Goal: Ask a question

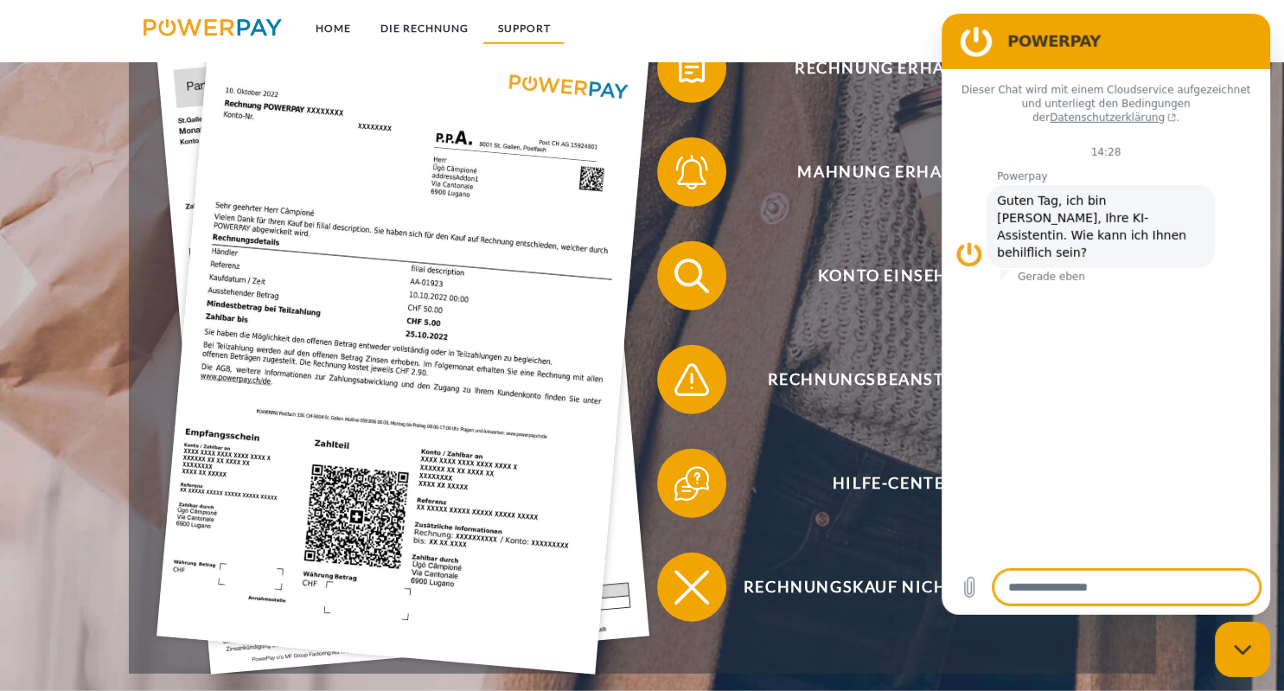
click at [531, 27] on link "SUPPORT" at bounding box center [523, 28] width 82 height 31
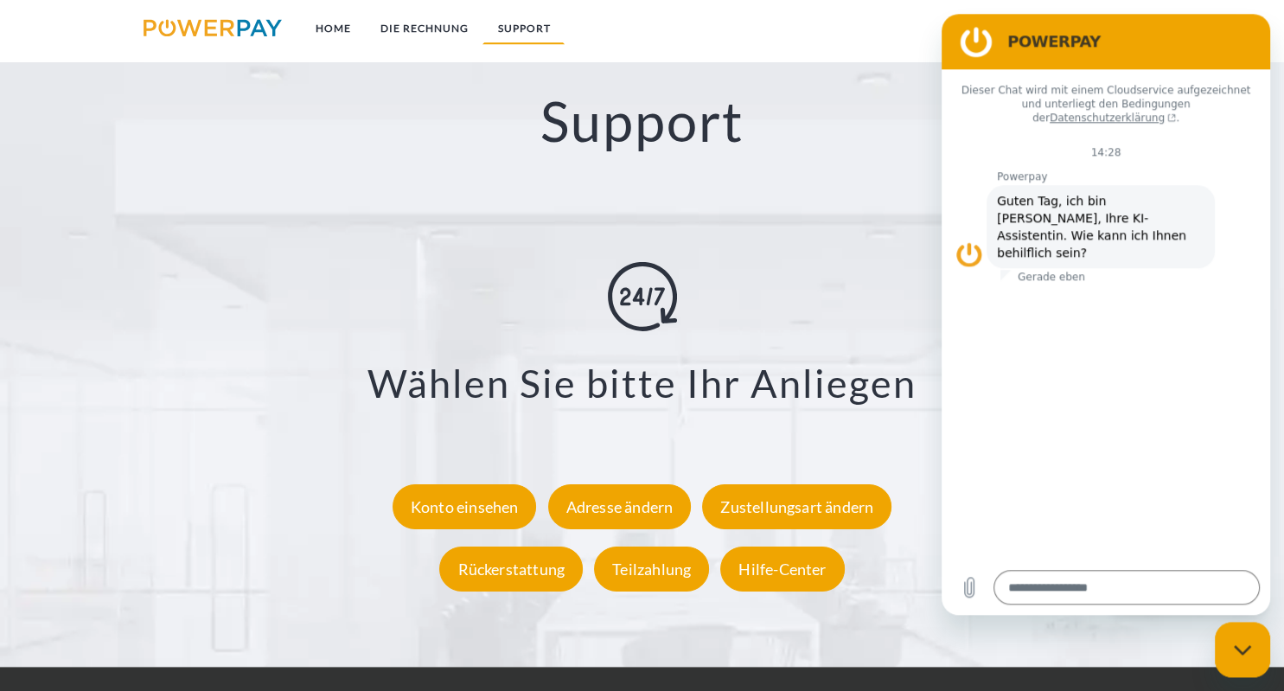
scroll to position [2966, 0]
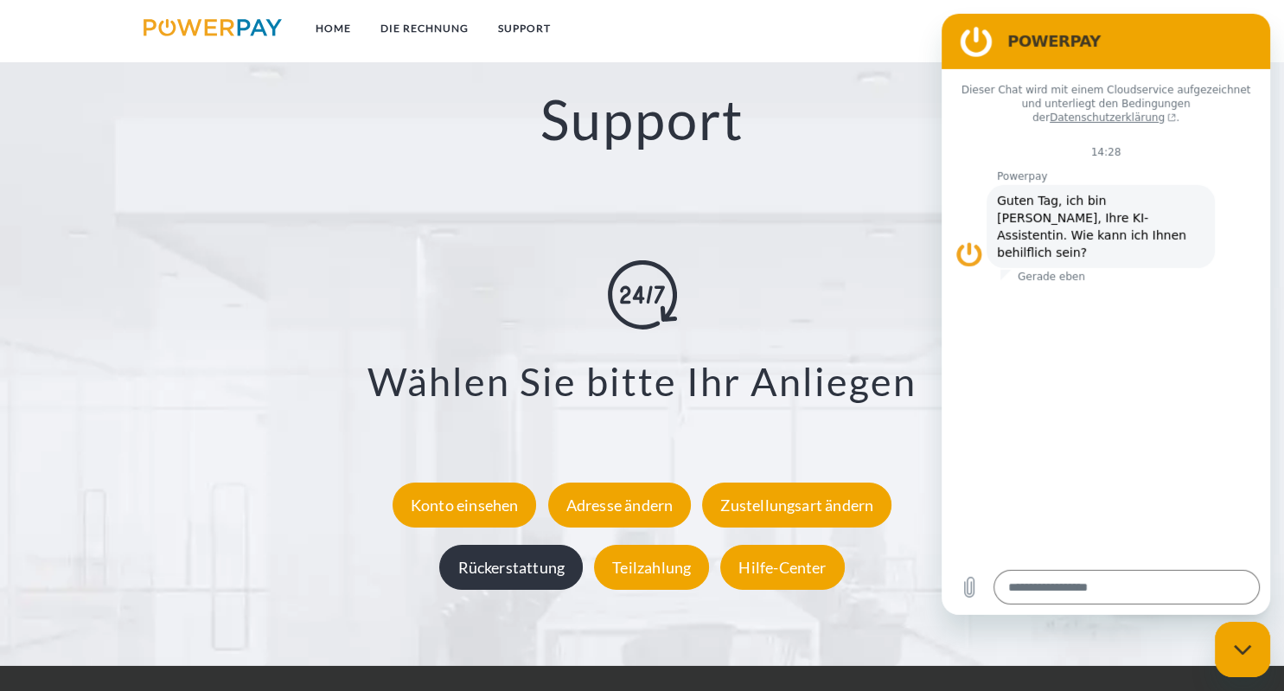
click at [521, 564] on div "Rückerstattung" at bounding box center [511, 568] width 144 height 45
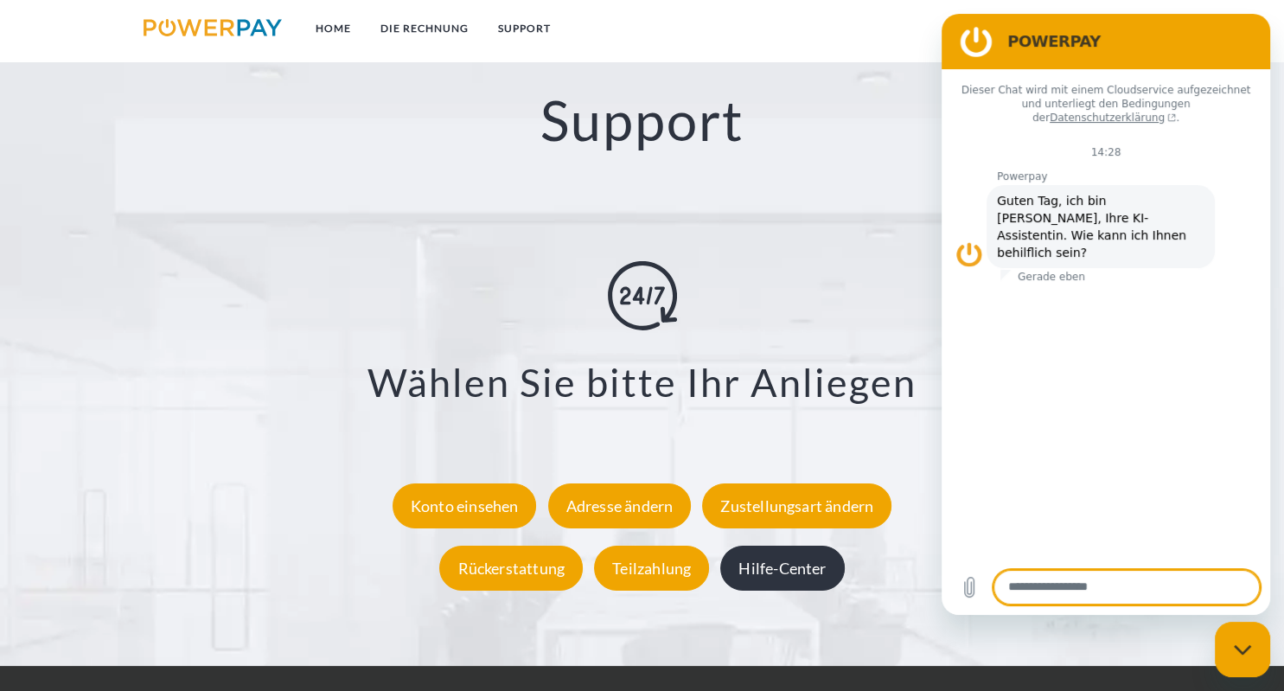
click at [779, 583] on div "Hilfe-Center" at bounding box center [782, 568] width 124 height 45
click at [527, 42] on link "SUPPORT" at bounding box center [523, 28] width 82 height 31
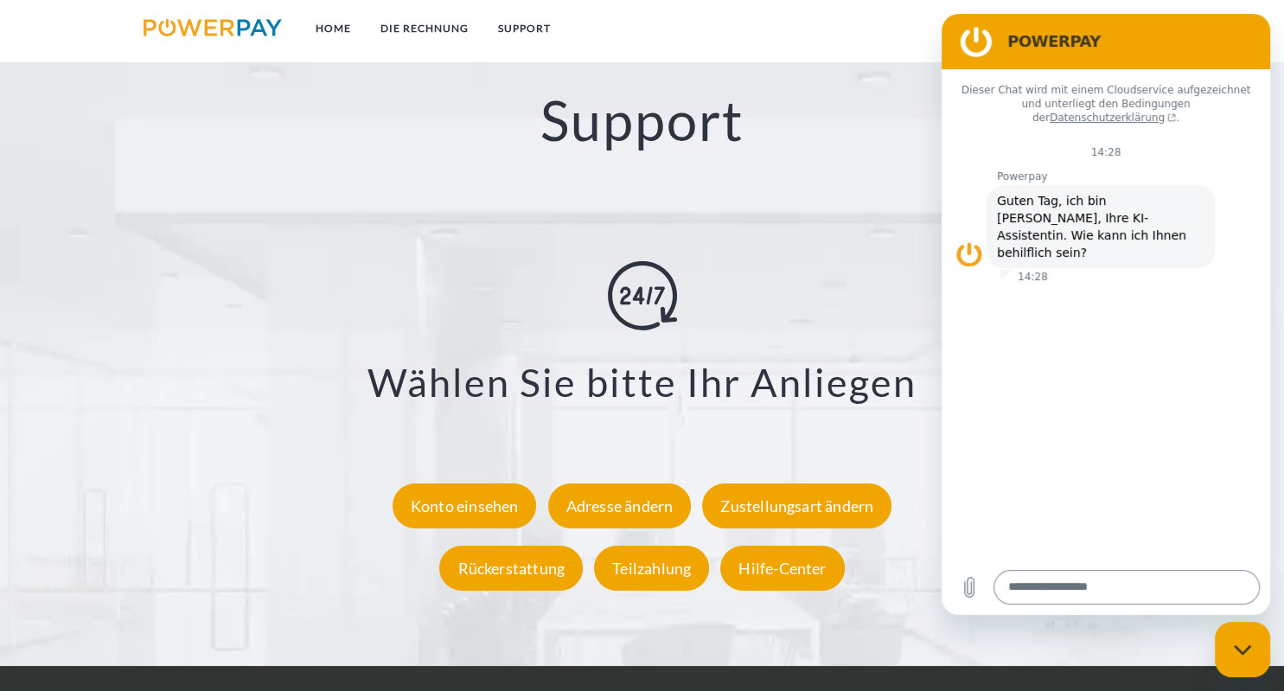
click at [1083, 597] on textarea at bounding box center [1127, 587] width 266 height 35
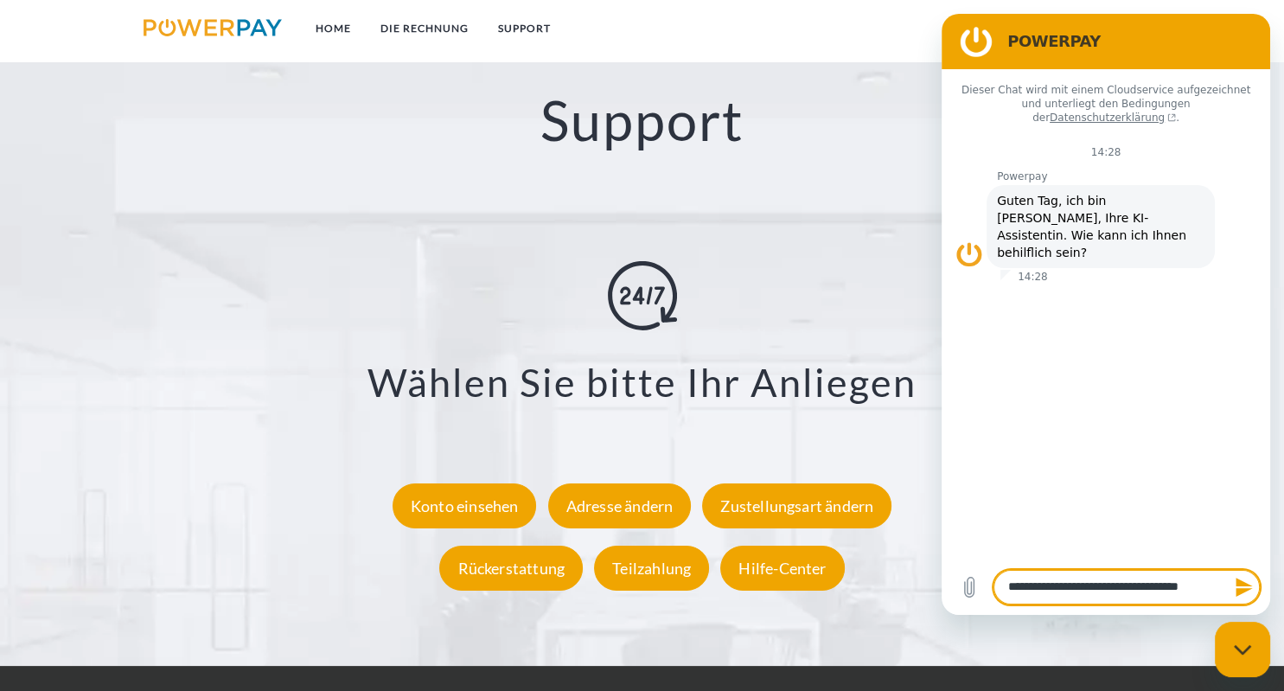
type textarea "**********"
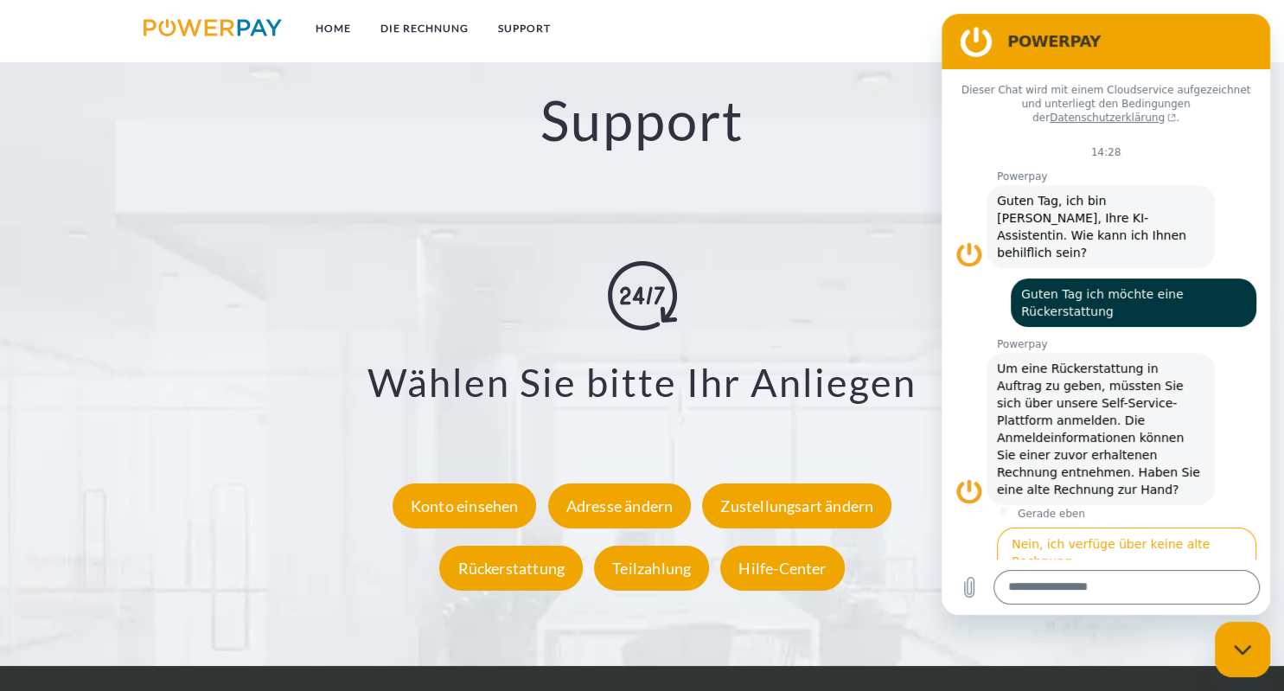
click at [1128, 585] on button "Ja, ich habe eine Rechnung." at bounding box center [1168, 610] width 176 height 50
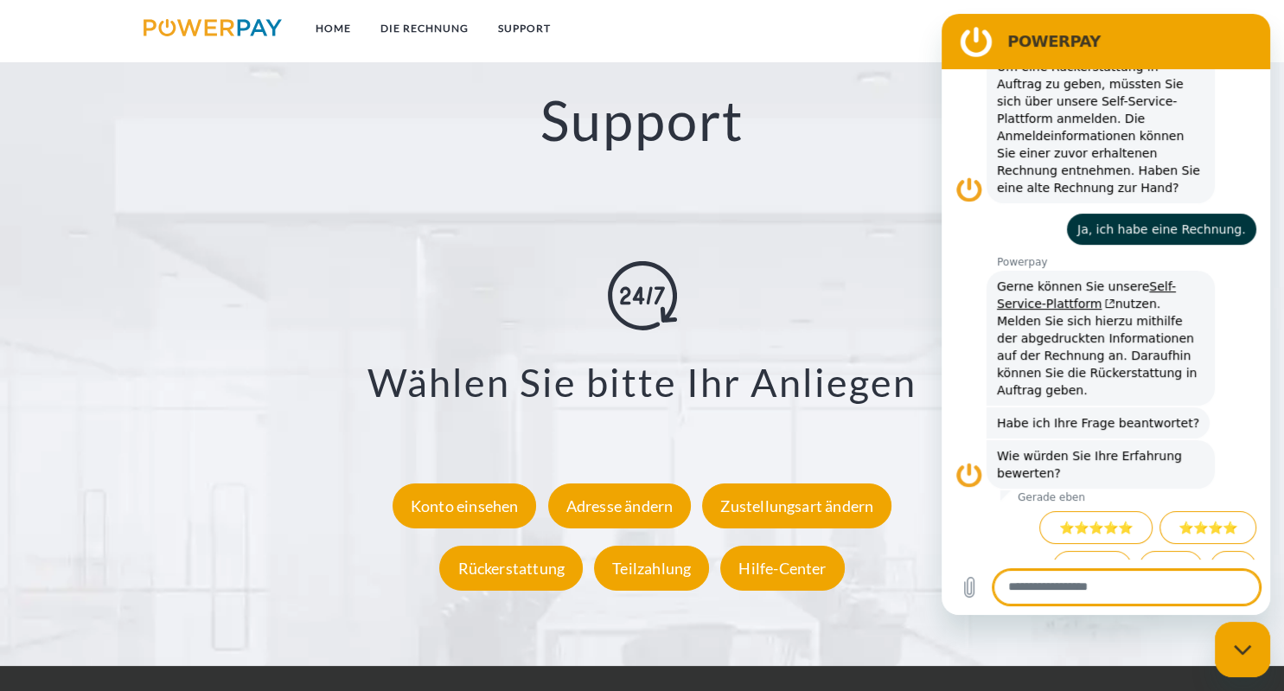
scroll to position [303, 0]
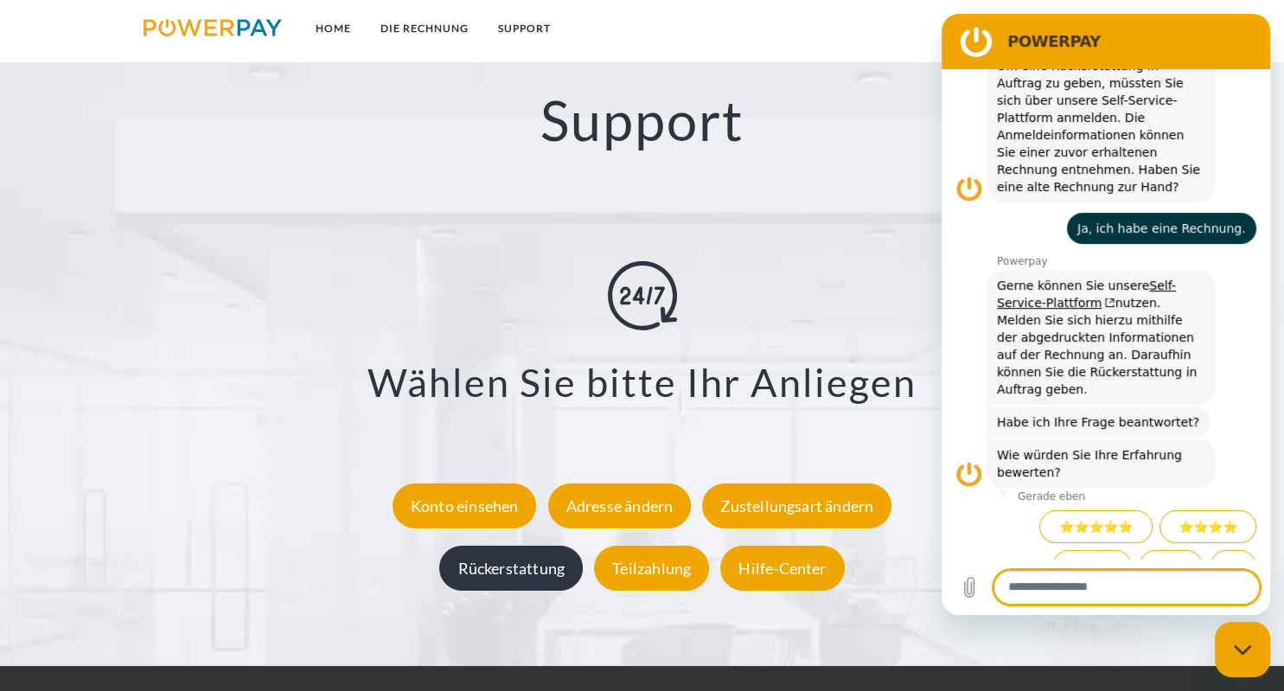
click at [531, 572] on div "Rückerstattung" at bounding box center [511, 568] width 144 height 45
